Goal: Check status

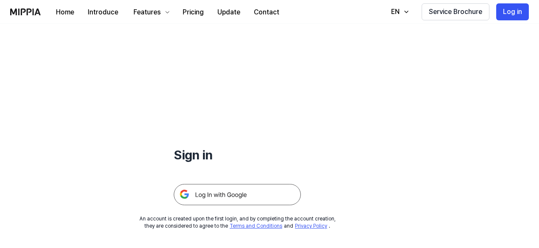
click at [243, 195] on img at bounding box center [237, 194] width 127 height 21
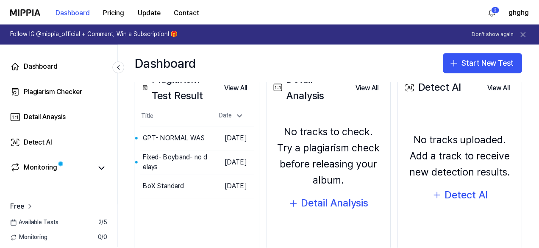
scroll to position [116, 0]
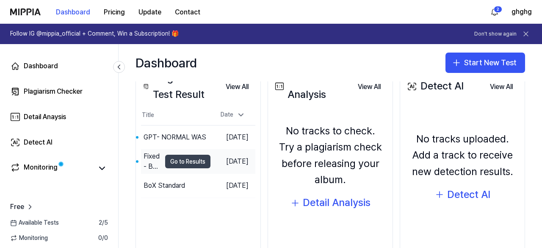
click at [194, 160] on button "Go to Results" at bounding box center [187, 162] width 45 height 14
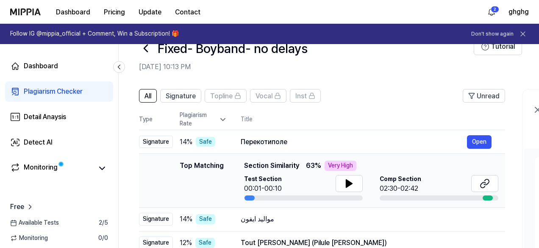
scroll to position [14, 0]
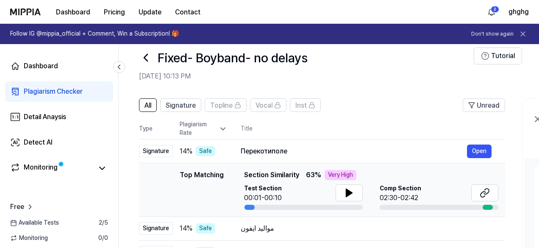
click at [142, 61] on icon at bounding box center [146, 58] width 14 height 14
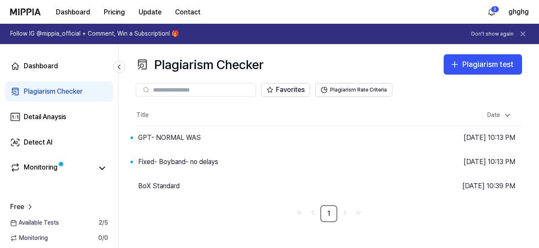
scroll to position [0, 0]
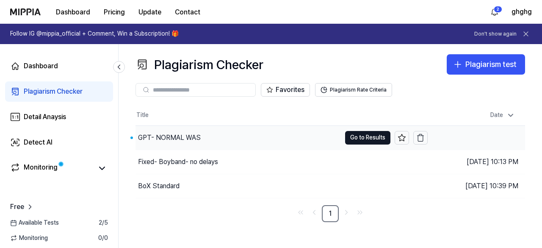
click at [213, 140] on div "GPT- NORMAL WAS" at bounding box center [238, 138] width 205 height 24
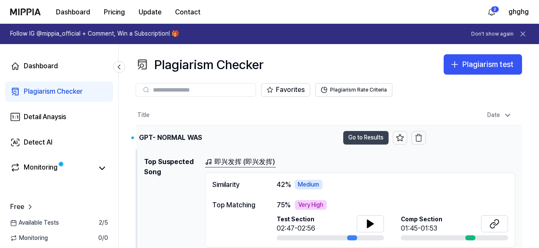
click at [357, 140] on button "Go to Results" at bounding box center [365, 138] width 45 height 14
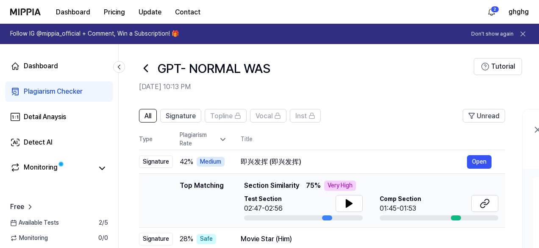
scroll to position [6, 0]
